Goal: Transaction & Acquisition: Download file/media

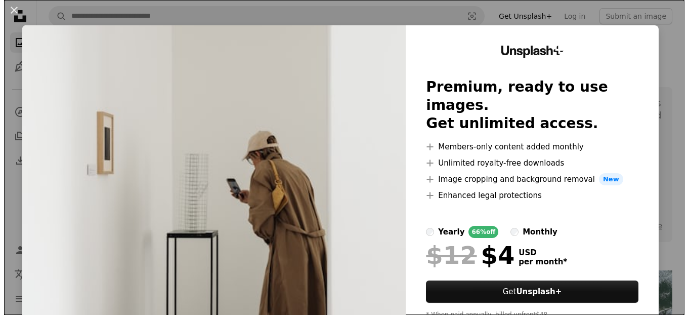
scroll to position [722, 0]
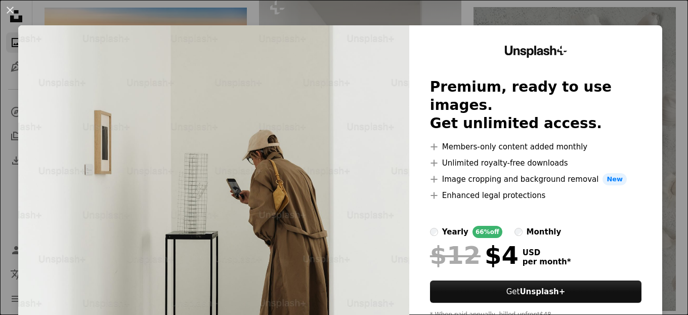
drag, startPoint x: 681, startPoint y: 87, endPoint x: 680, endPoint y: 112, distance: 25.8
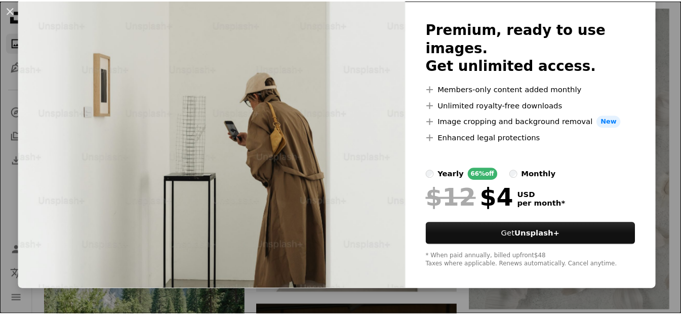
scroll to position [0, 0]
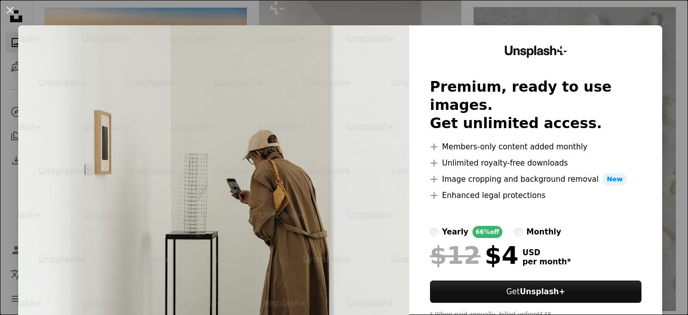
click at [667, 33] on div "An X shape Unsplash+ Premium, ready to use images. Get unlimited access. A plus…" at bounding box center [344, 157] width 688 height 315
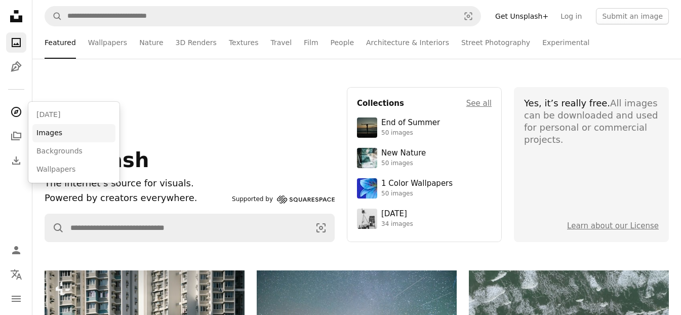
click at [59, 130] on link "Images" at bounding box center [73, 133] width 83 height 18
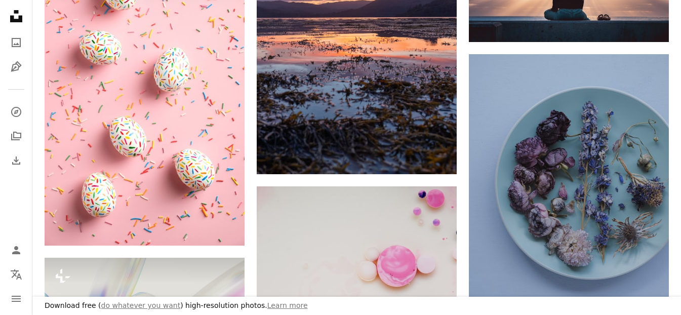
scroll to position [994, 0]
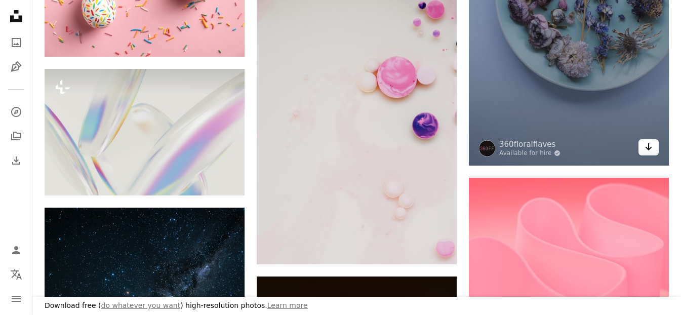
click at [646, 149] on icon "Arrow pointing down" at bounding box center [648, 147] width 8 height 12
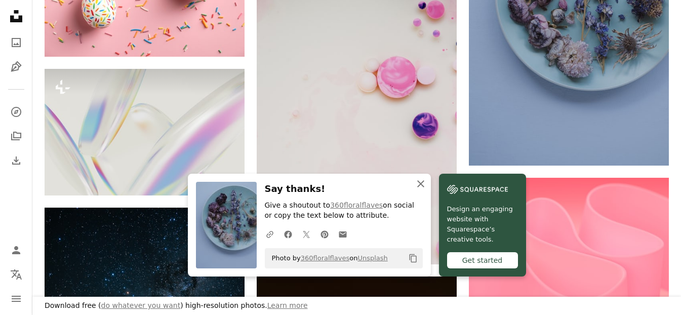
click at [424, 183] on icon "An X shape" at bounding box center [420, 184] width 12 height 12
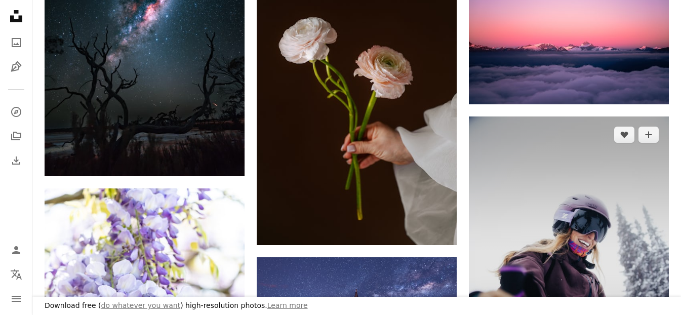
scroll to position [1320, 0]
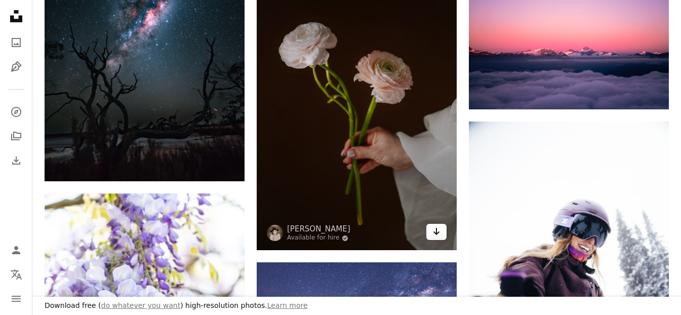
click at [430, 236] on link "Arrow pointing down" at bounding box center [436, 232] width 20 height 16
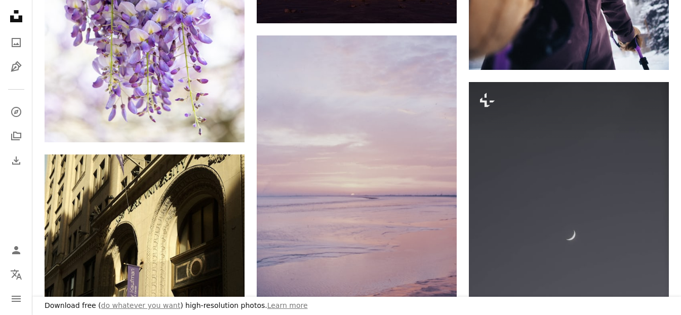
scroll to position [1814, 0]
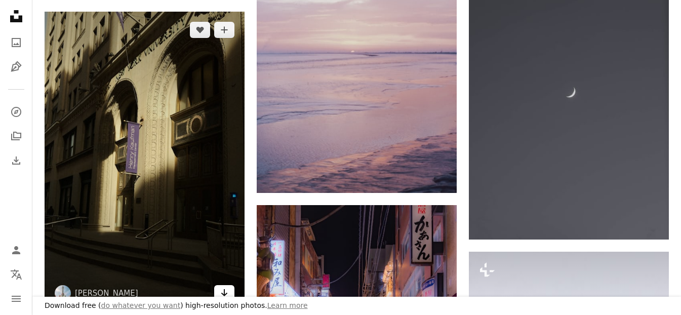
click at [226, 291] on icon "Arrow pointing down" at bounding box center [224, 292] width 8 height 12
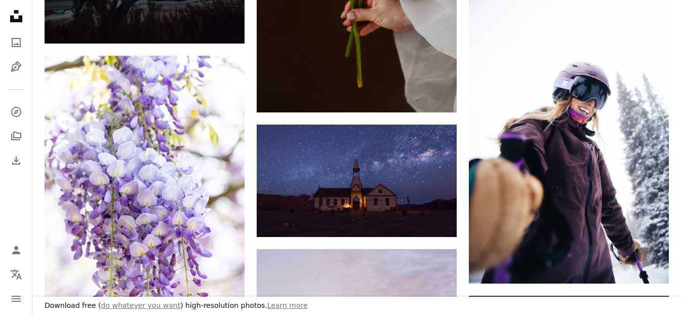
scroll to position [1503, 0]
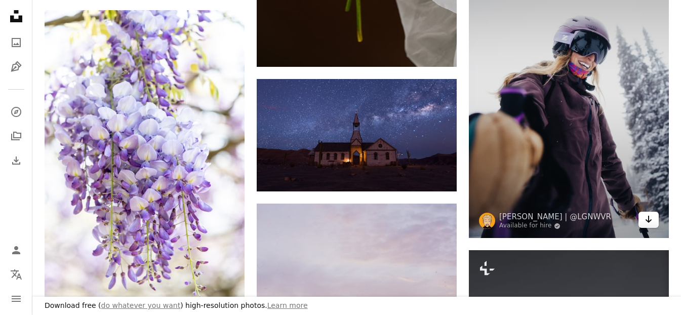
click at [644, 219] on icon "Arrow pointing down" at bounding box center [648, 219] width 8 height 12
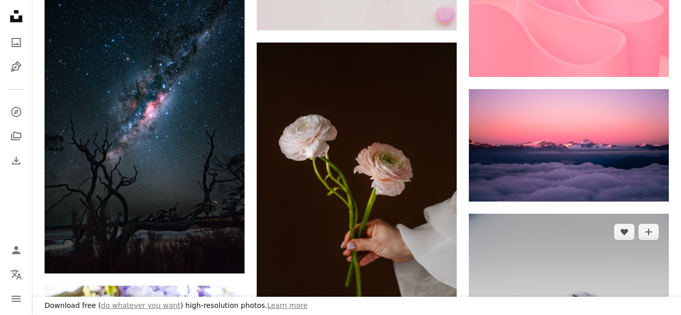
scroll to position [1259, 0]
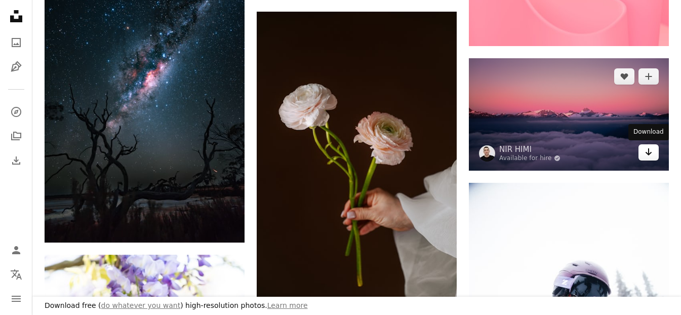
click at [647, 153] on icon "Download" at bounding box center [648, 151] width 7 height 7
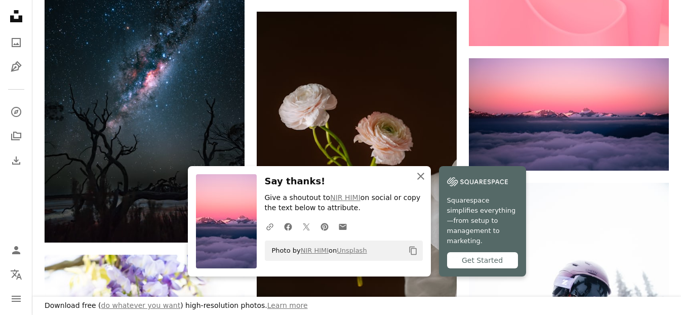
click at [423, 178] on icon "button" at bounding box center [420, 176] width 7 height 7
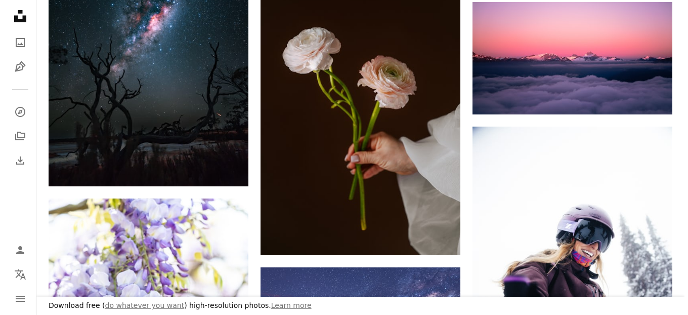
scroll to position [1498, 0]
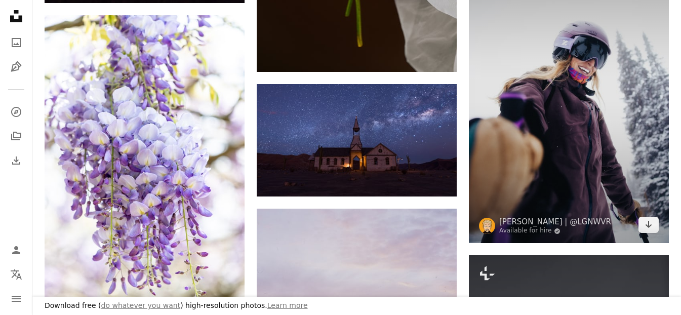
click at [617, 139] on img at bounding box center [569, 93] width 200 height 300
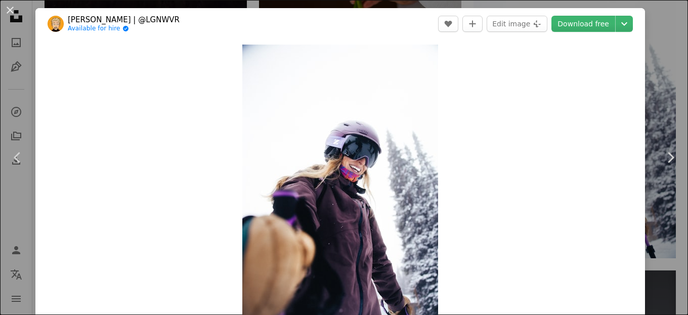
click at [680, 41] on html "Unsplash logo Unsplash Home A photo Pen Tool A compass A stack of folders Downl…" at bounding box center [344, 7] width 688 height 3010
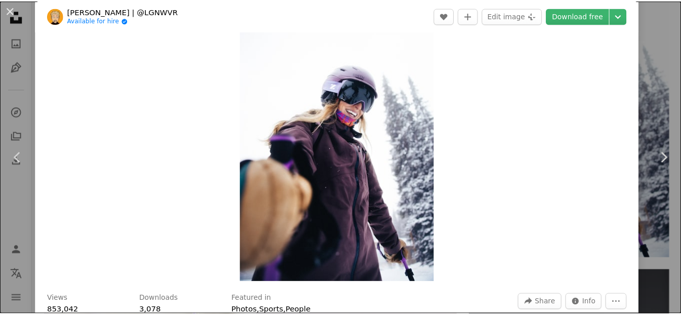
scroll to position [48, 0]
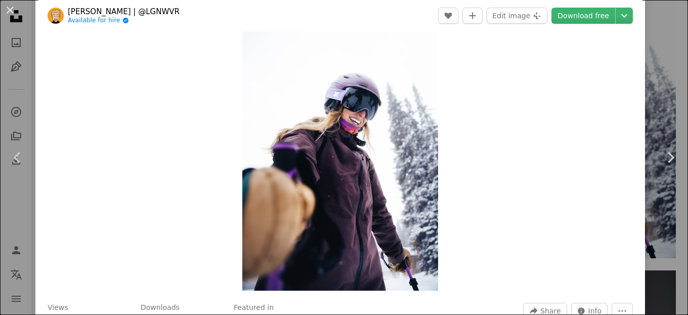
drag, startPoint x: 327, startPoint y: 186, endPoint x: 641, endPoint y: 188, distance: 314.3
click at [641, 188] on div "An X shape Chevron left Chevron right [PERSON_NAME] | @LGNWVR Available for hir…" at bounding box center [344, 157] width 688 height 315
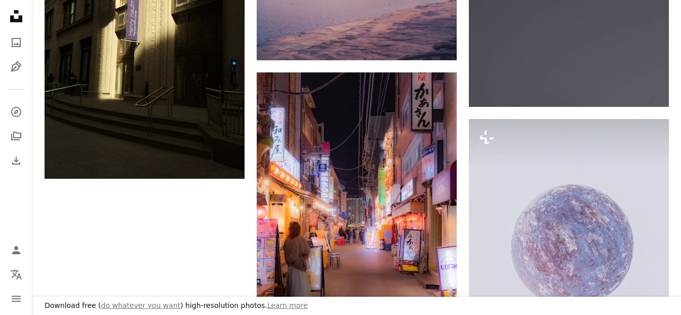
scroll to position [1895, 0]
